Goal: Transaction & Acquisition: Book appointment/travel/reservation

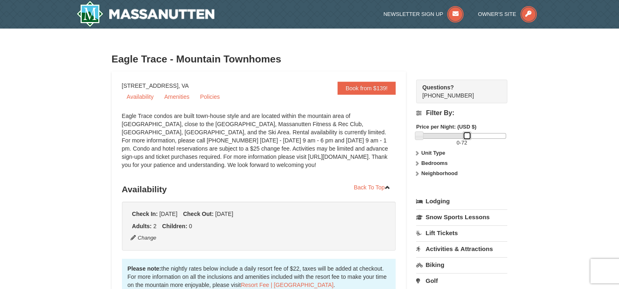
drag, startPoint x: 508, startPoint y: 137, endPoint x: 469, endPoint y: 139, distance: 38.9
click at [469, 139] on link at bounding box center [466, 136] width 8 height 8
click at [430, 157] on label "Unit Type" at bounding box center [461, 153] width 91 height 8
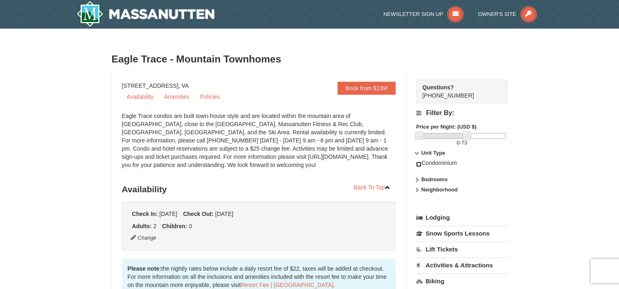
click at [420, 165] on input "checkbox" at bounding box center [418, 164] width 5 height 5
checkbox input "true"
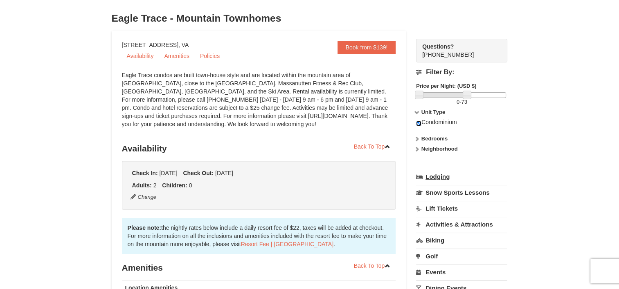
scroll to position [54, 0]
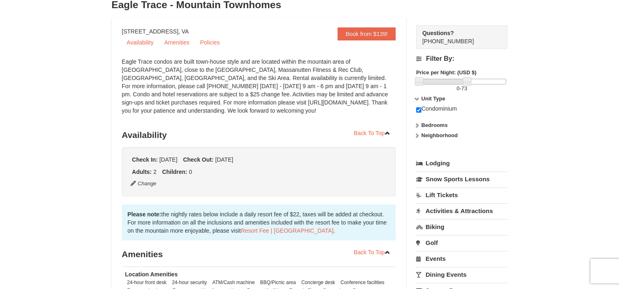
click at [425, 125] on strong "Bedrooms" at bounding box center [434, 125] width 26 height 6
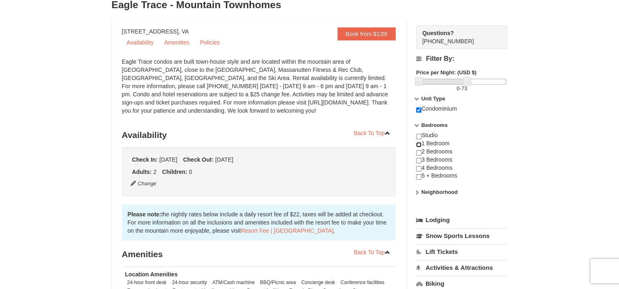
click at [419, 144] on input "checkbox" at bounding box center [418, 144] width 5 height 5
checkbox input "true"
click at [419, 137] on input "checkbox" at bounding box center [418, 136] width 5 height 5
checkbox input "true"
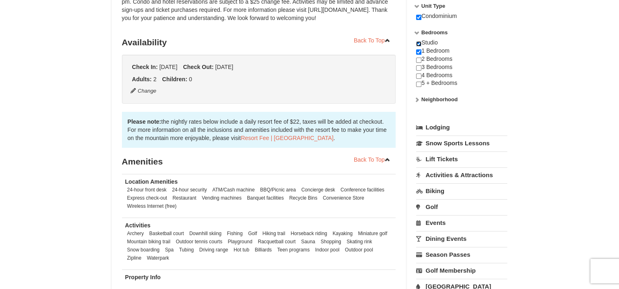
scroll to position [150, 0]
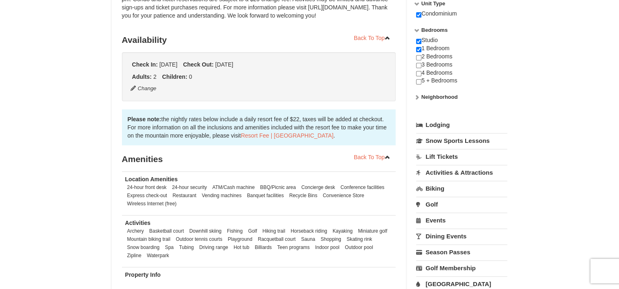
click at [438, 124] on link "Lodging" at bounding box center [461, 125] width 91 height 15
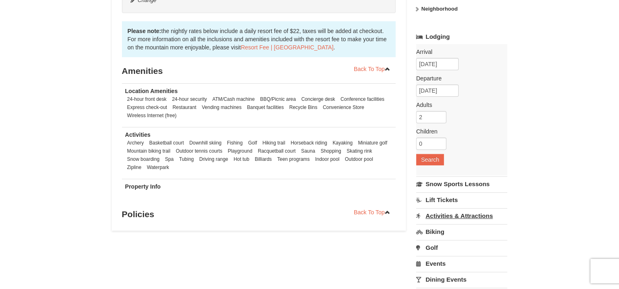
scroll to position [245, 0]
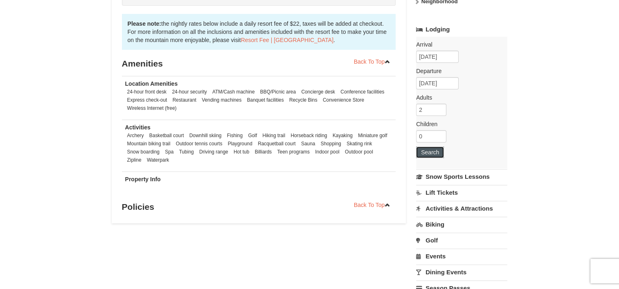
click at [428, 152] on button "Search" at bounding box center [430, 152] width 28 height 11
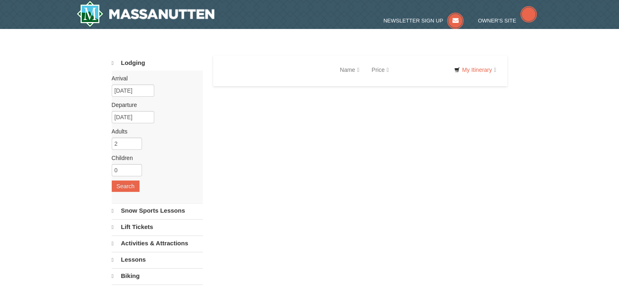
select select "10"
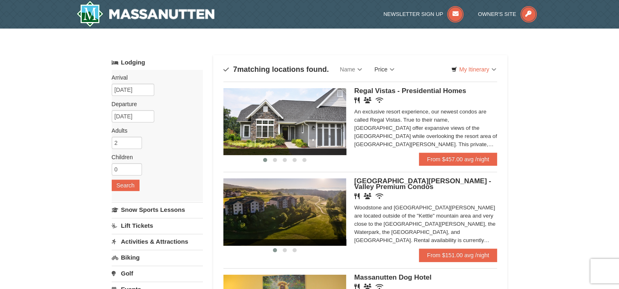
click at [384, 70] on link "Price" at bounding box center [384, 69] width 32 height 16
click at [391, 83] on link "Price (Low to High)" at bounding box center [400, 86] width 65 height 11
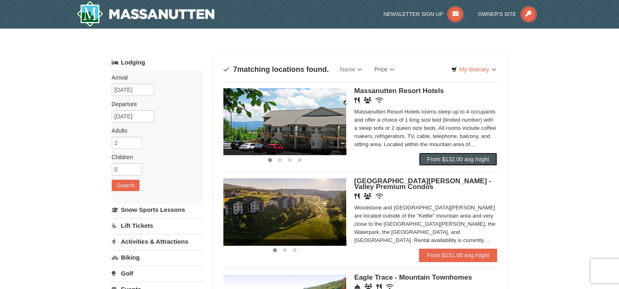
click at [442, 159] on link "From $132.00 avg /night" at bounding box center [458, 159] width 79 height 13
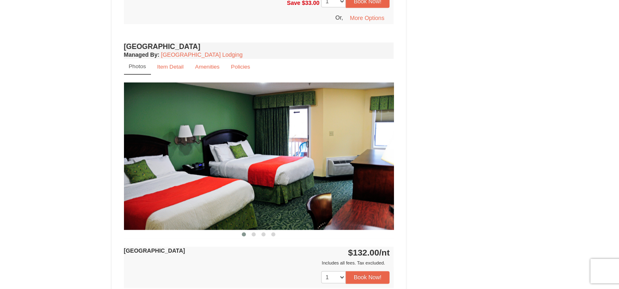
scroll to position [545, 0]
